Goal: Information Seeking & Learning: Learn about a topic

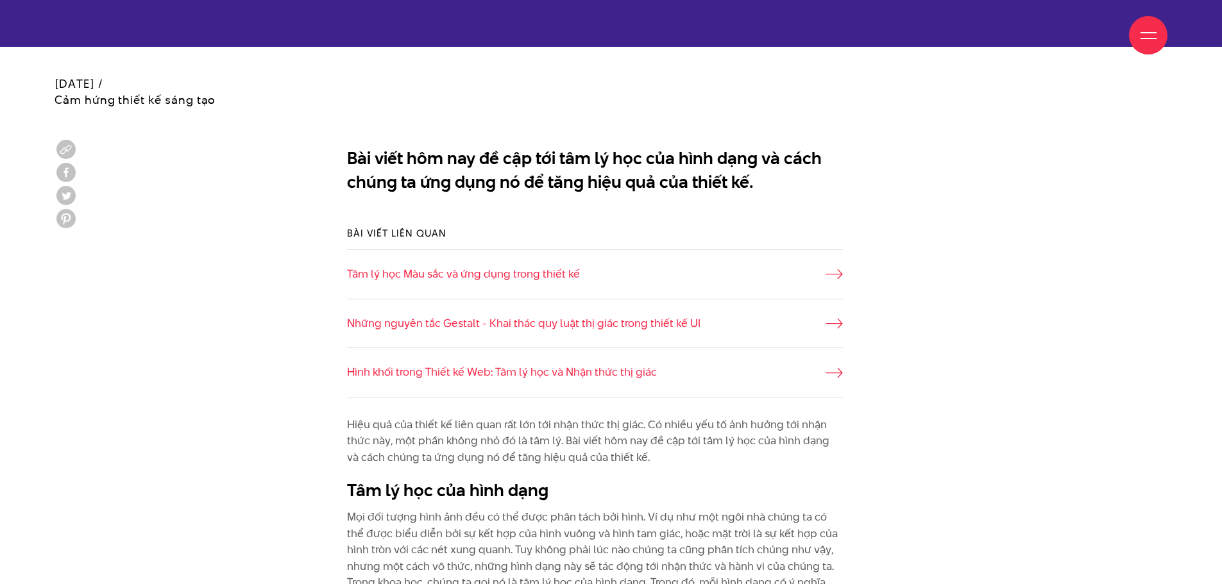
scroll to position [834, 0]
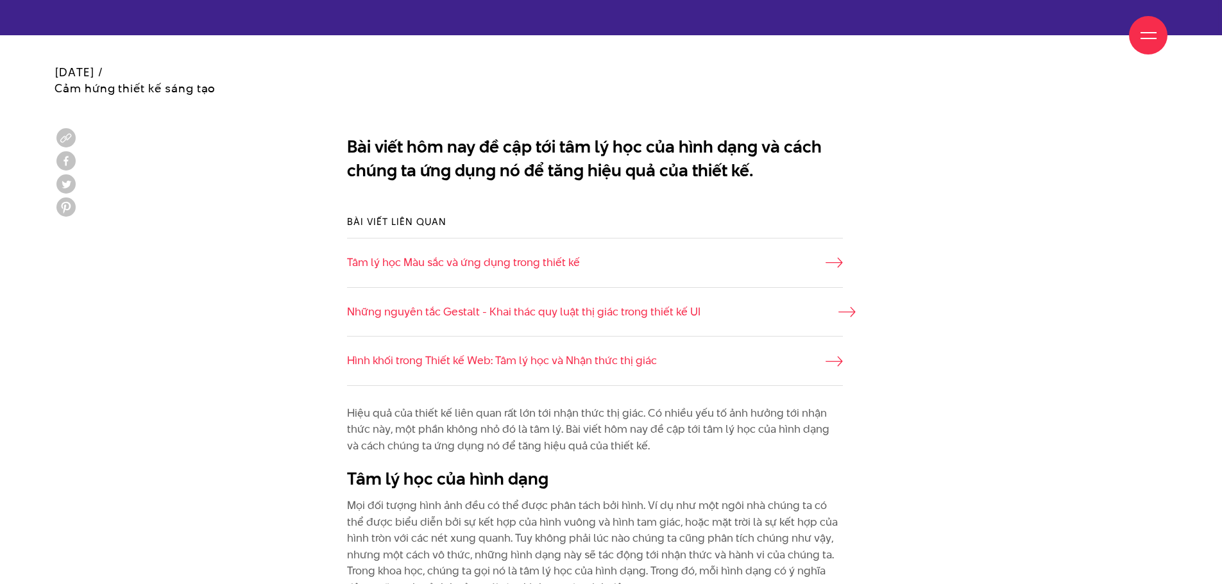
click at [835, 305] on link "Những nguyên tắc Gestalt - Khai thác quy luật thị giác trong thiết kế UI" at bounding box center [595, 312] width 496 height 17
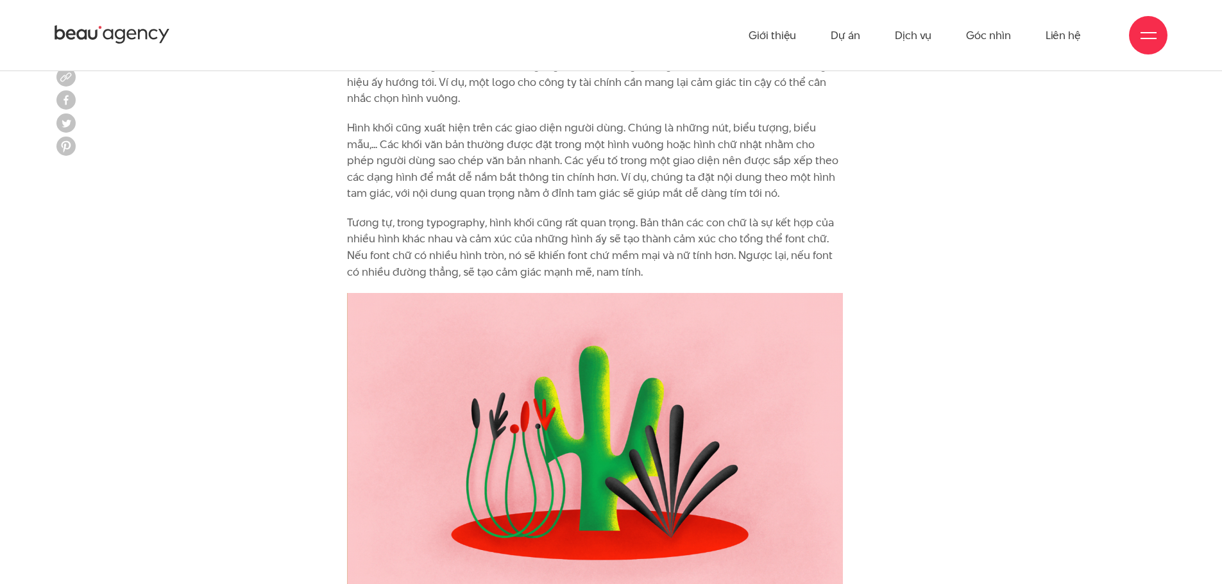
scroll to position [3079, 0]
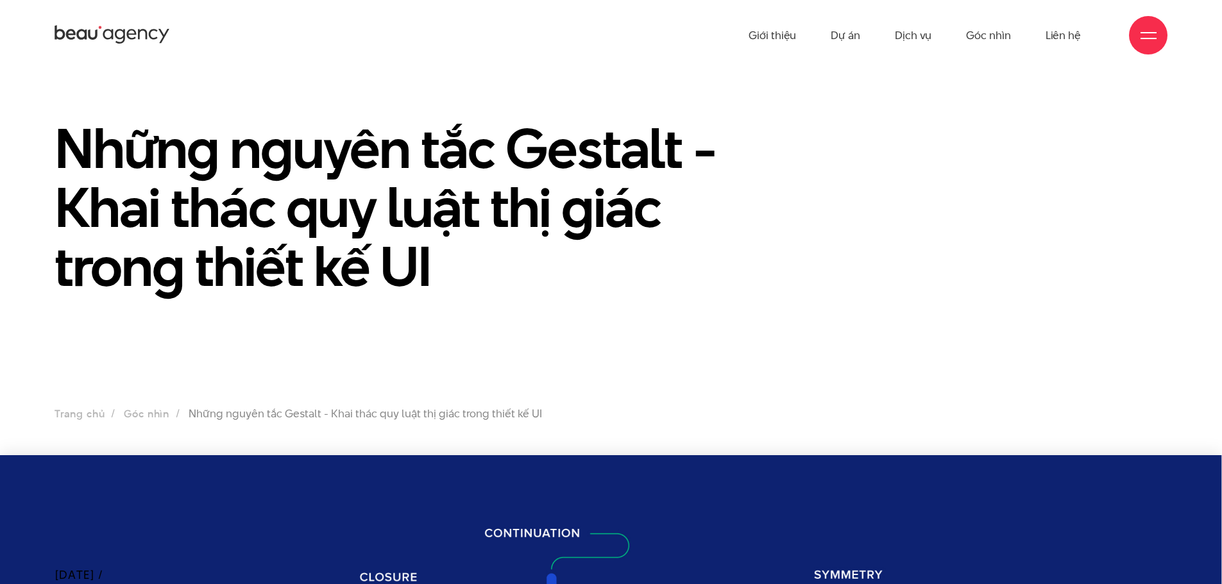
drag, startPoint x: 854, startPoint y: 270, endPoint x: 66, endPoint y: 162, distance: 795.6
copy div "Những nguyên tắc Gestalt - Khai thác quy luật thị giác trong thiết kế UI Trang …"
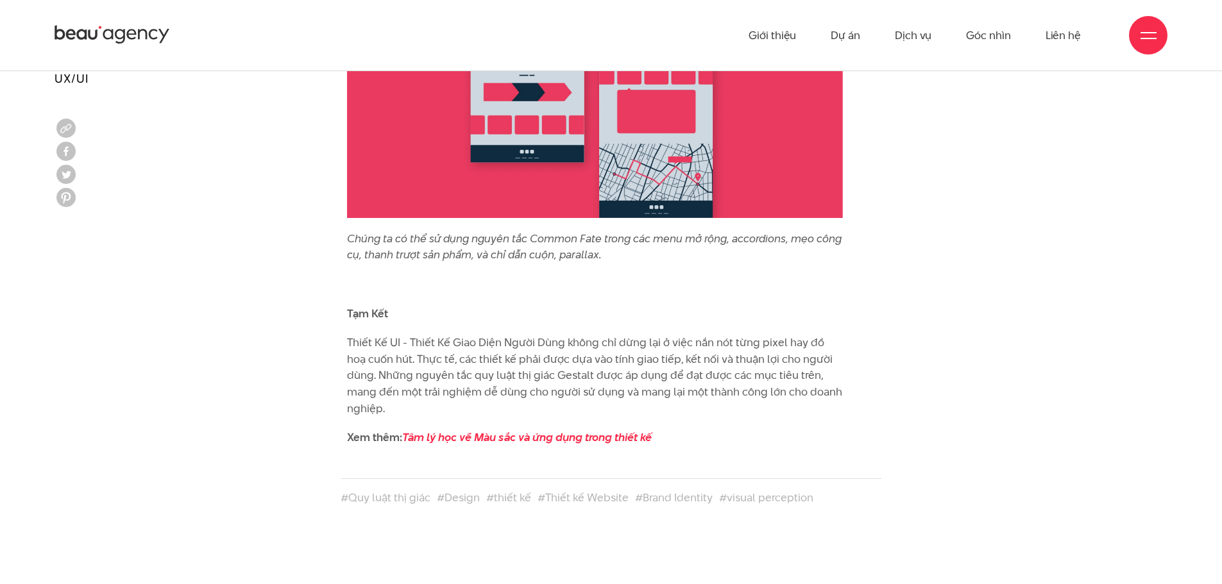
scroll to position [9748, 0]
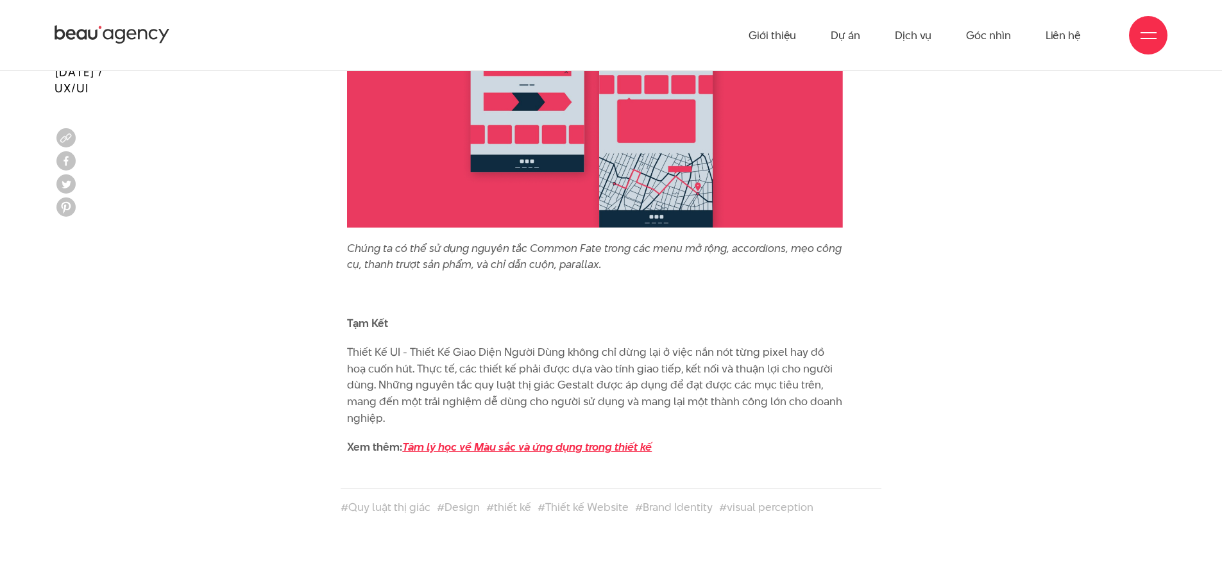
click at [531, 439] on em "Tâm lý học về Màu sắc và ứng dụng trong thiết kế" at bounding box center [526, 446] width 249 height 15
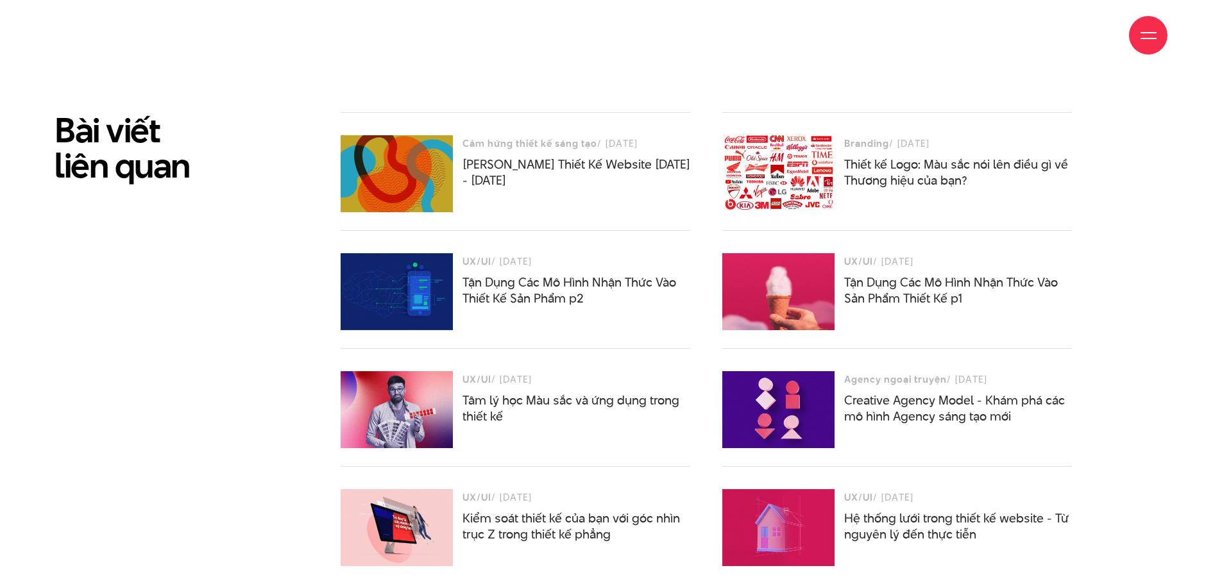
scroll to position [10326, 0]
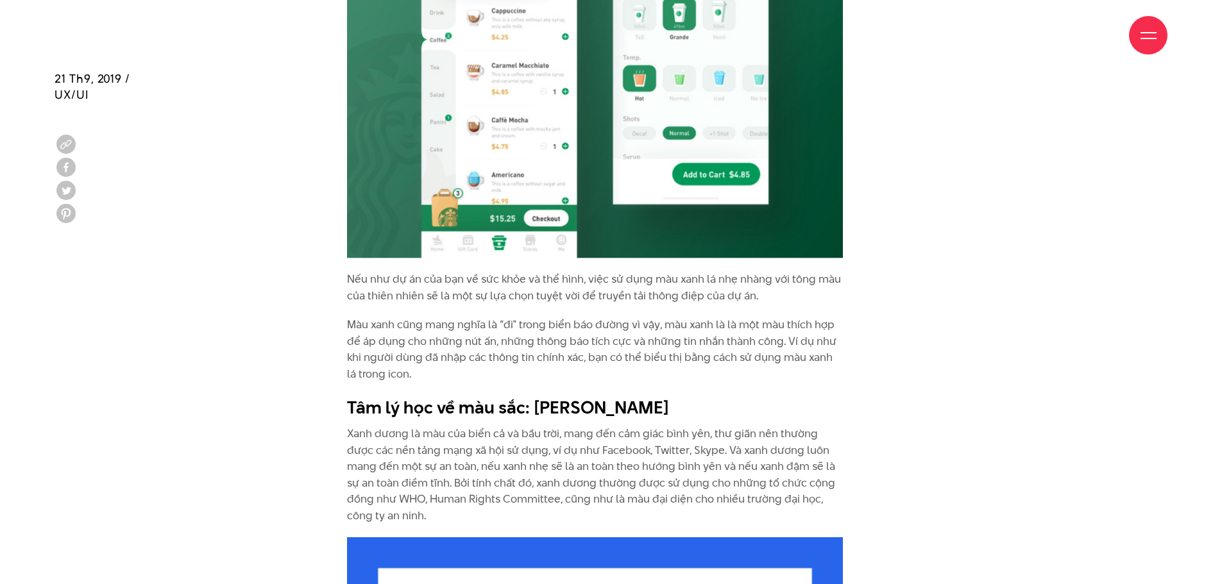
scroll to position [3912, 0]
